Goal: Find specific page/section: Find specific page/section

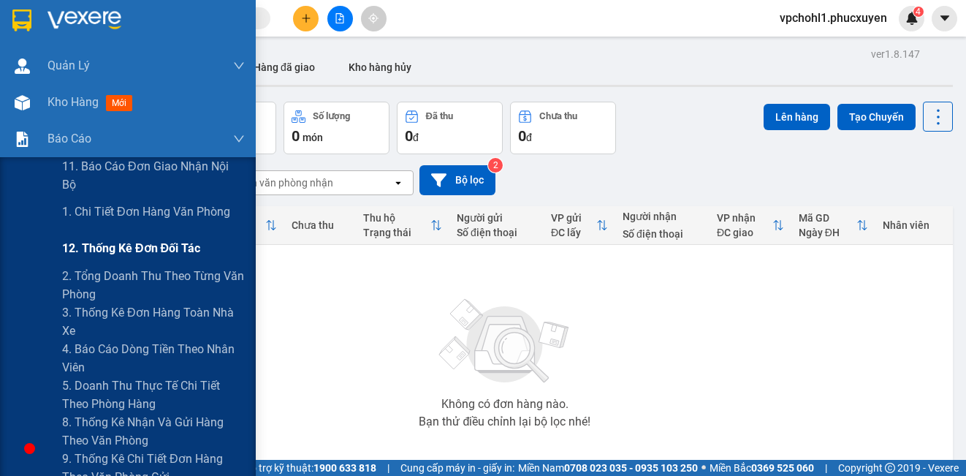
scroll to position [194, 0]
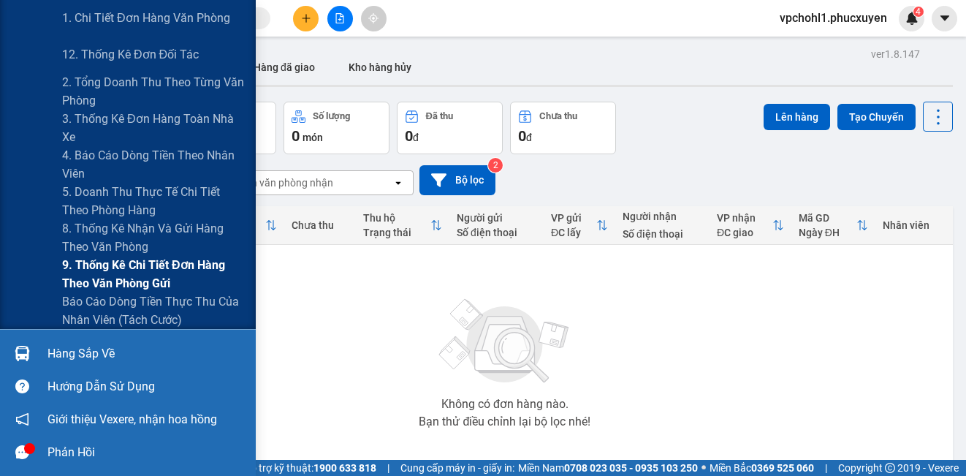
click at [106, 261] on span "9. Thống kê chi tiết đơn hàng theo văn phòng gửi" at bounding box center [153, 274] width 183 height 37
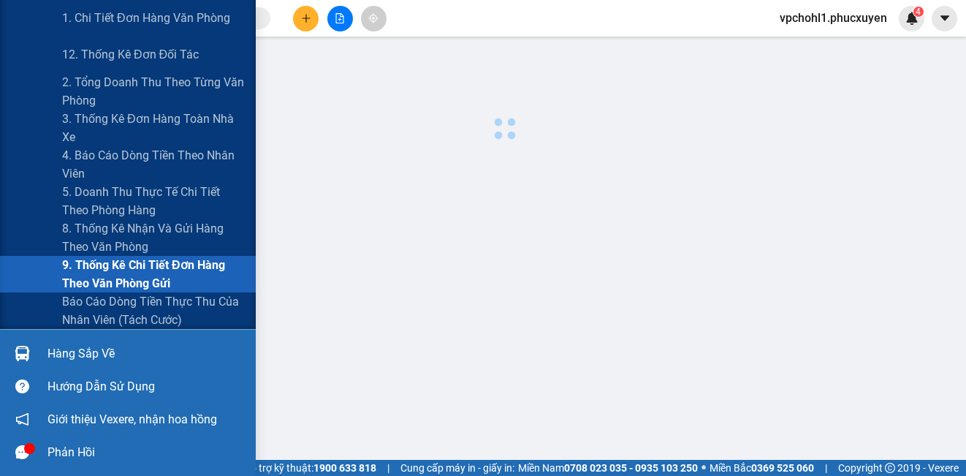
click at [106, 261] on span "9. Thống kê chi tiết đơn hàng theo văn phòng gửi" at bounding box center [153, 274] width 183 height 37
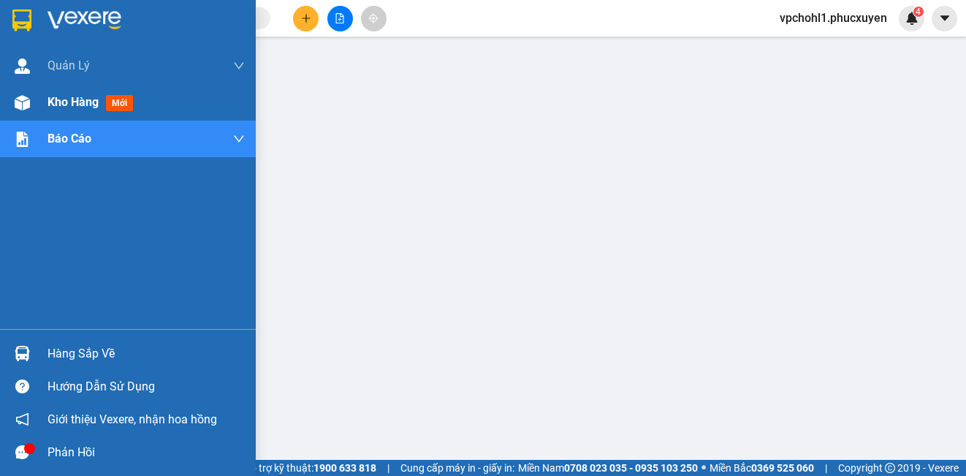
click at [74, 100] on span "Kho hàng" at bounding box center [72, 102] width 51 height 14
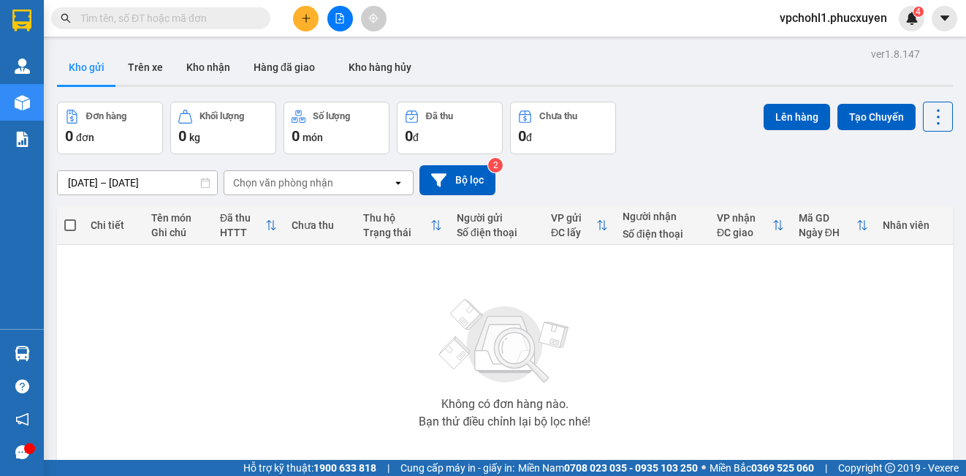
click at [102, 349] on div "Không có đơn hàng nào. Bạn thử điều chỉnh lại bộ lọc nhé!" at bounding box center [504, 358] width 881 height 219
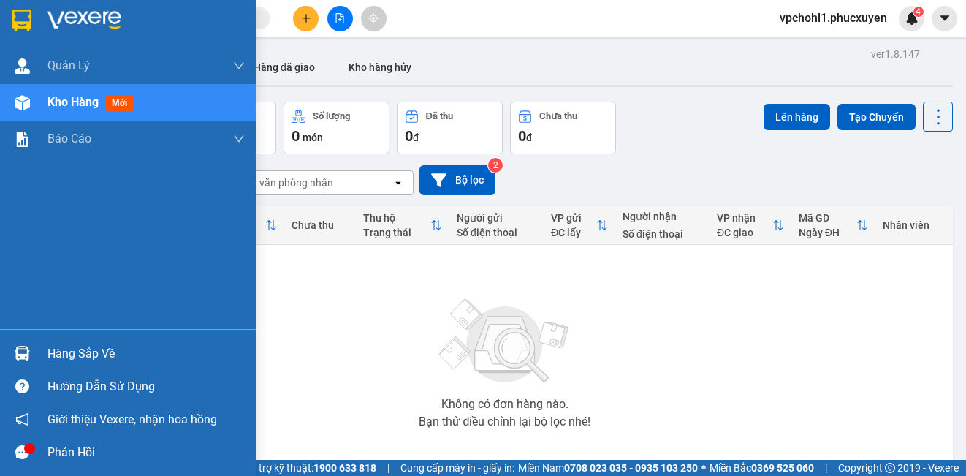
click at [35, 346] on div "Hàng sắp về" at bounding box center [128, 353] width 256 height 33
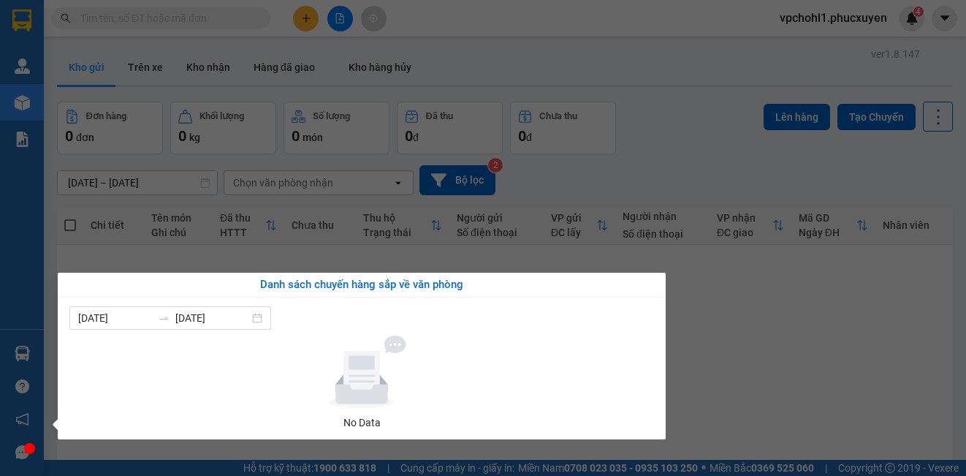
click at [840, 388] on section "Kết quả tìm kiếm ( 0 ) Bộ lọc No Data vpchohl1.phucxuyen 4 Quản Lý Quản lý giao…" at bounding box center [483, 238] width 966 height 476
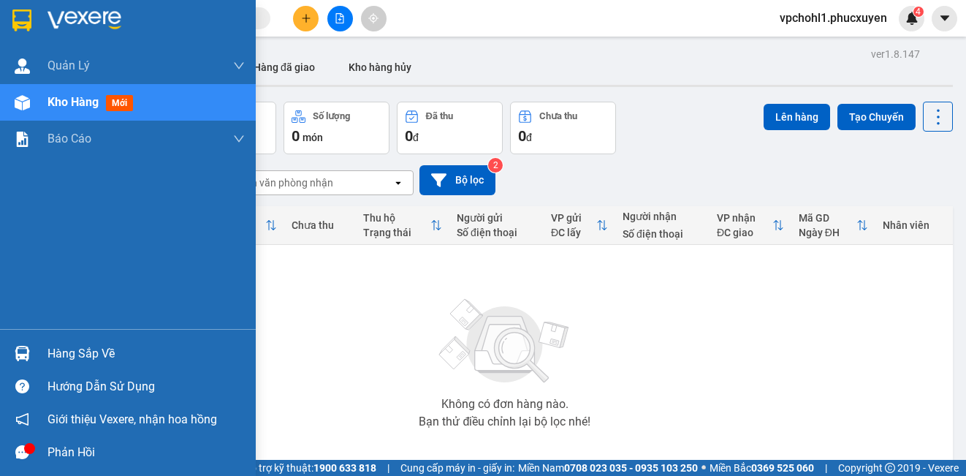
click at [59, 359] on div "Hàng sắp về" at bounding box center [145, 354] width 197 height 22
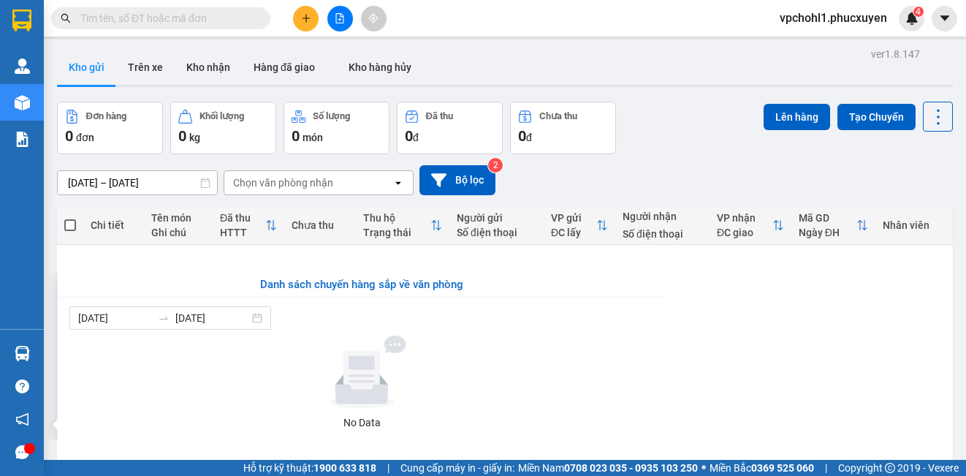
click at [837, 349] on section "Kết quả tìm kiếm ( 0 ) Bộ lọc No Data vpchohl1.phucxuyen 4 Quản Lý Quản lý giao…" at bounding box center [483, 238] width 966 height 476
